Goal: Information Seeking & Learning: Learn about a topic

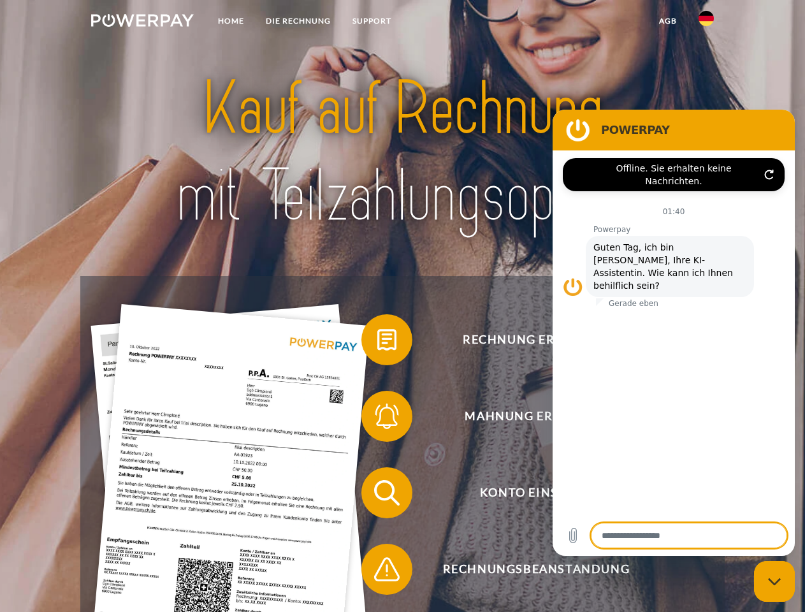
click at [142, 22] on img at bounding box center [142, 20] width 103 height 13
click at [706, 22] on img at bounding box center [705, 18] width 15 height 15
click at [667, 21] on link "agb" at bounding box center [667, 21] width 39 height 23
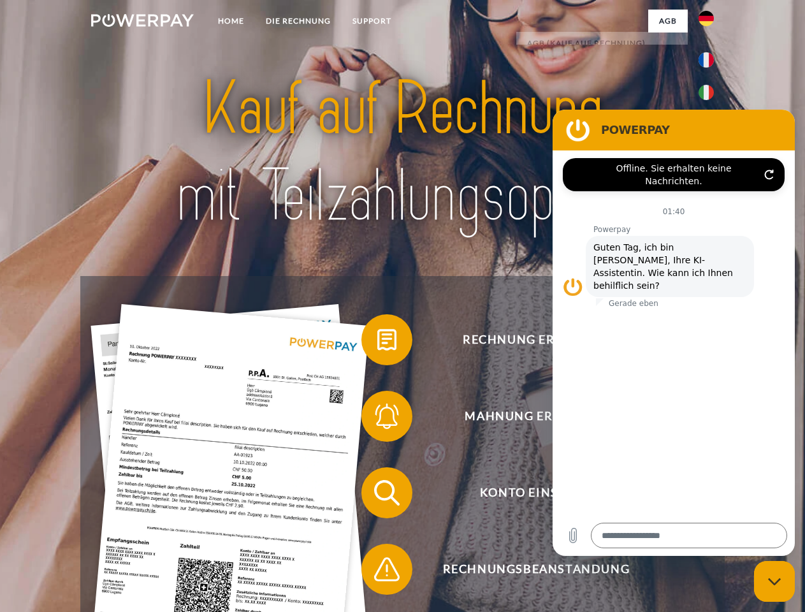
click at [377, 342] on span at bounding box center [368, 340] width 64 height 64
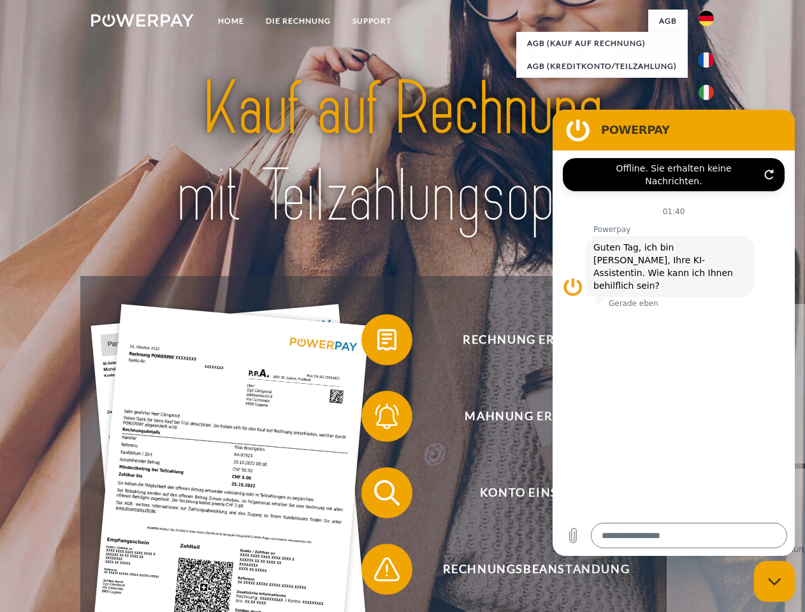
click at [377, 419] on span at bounding box center [368, 416] width 64 height 64
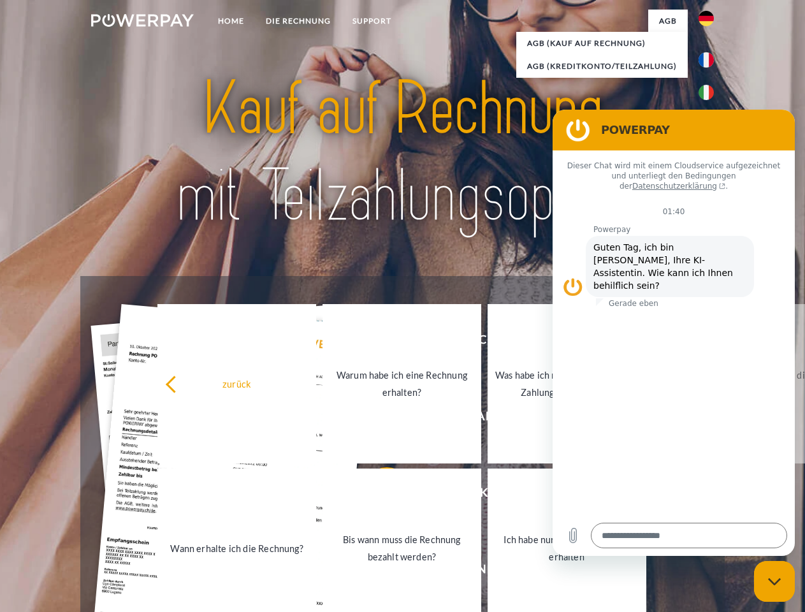
click at [377, 495] on link "Bis wann muss die Rechnung bezahlt werden?" at bounding box center [401, 547] width 159 height 159
click at [377, 571] on span at bounding box center [368, 569] width 64 height 64
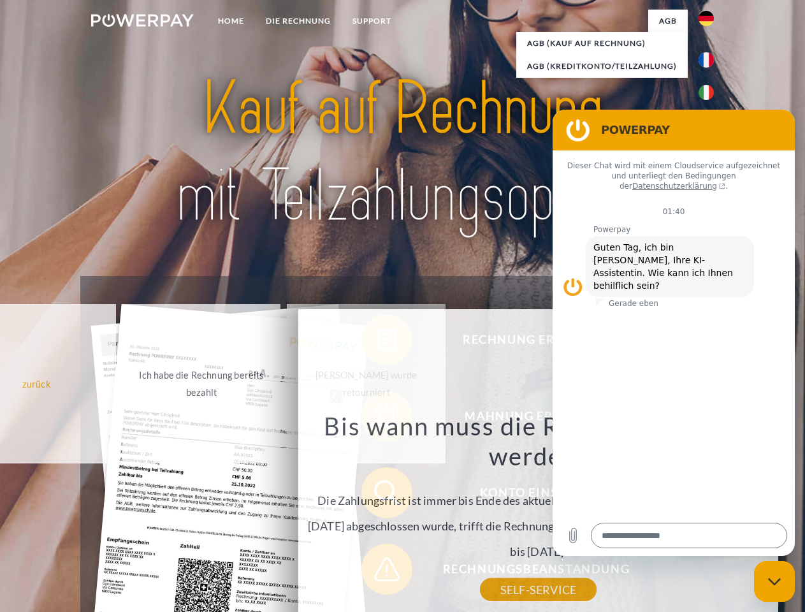
click at [774, 581] on icon "Messaging-Fenster schließen" at bounding box center [774, 581] width 13 height 8
type textarea "*"
